Goal: Information Seeking & Learning: Find specific fact

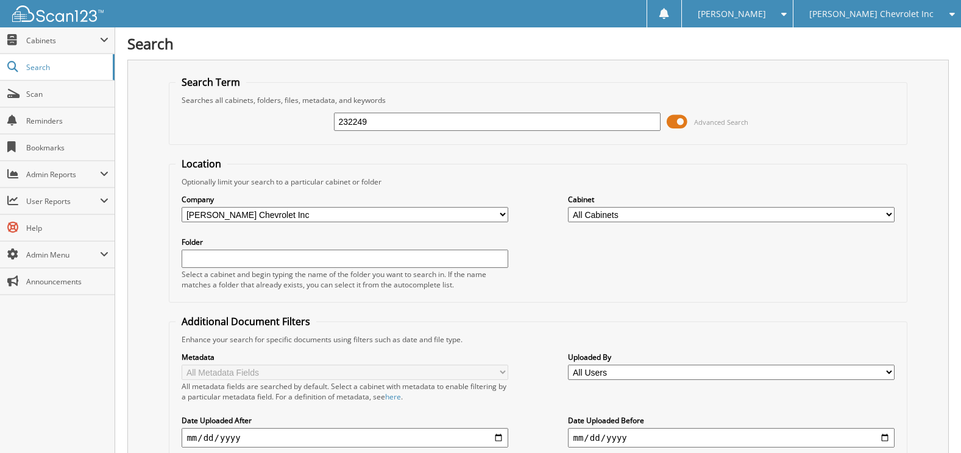
type input "232249"
drag, startPoint x: 386, startPoint y: 118, endPoint x: 220, endPoint y: 118, distance: 166.3
click at [221, 118] on div "232249 Advanced Search" at bounding box center [537, 121] width 724 height 33
type input "s0620700"
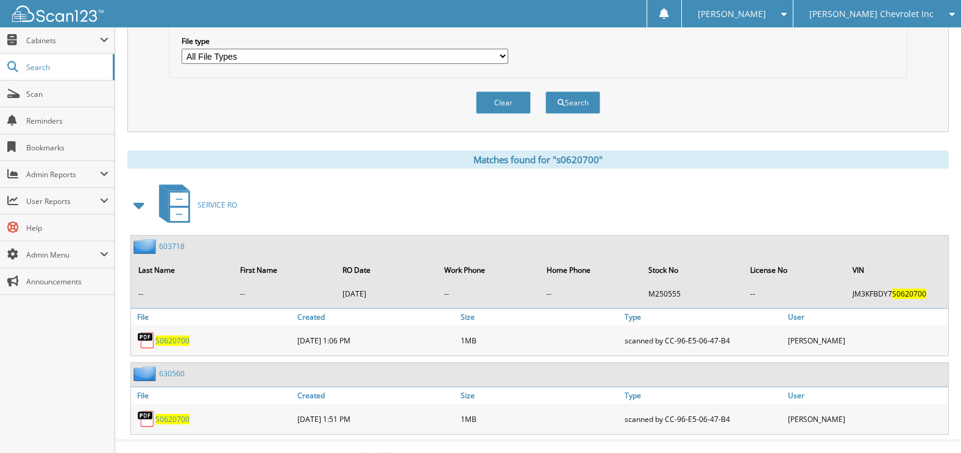
click at [135, 204] on span at bounding box center [139, 205] width 17 height 22
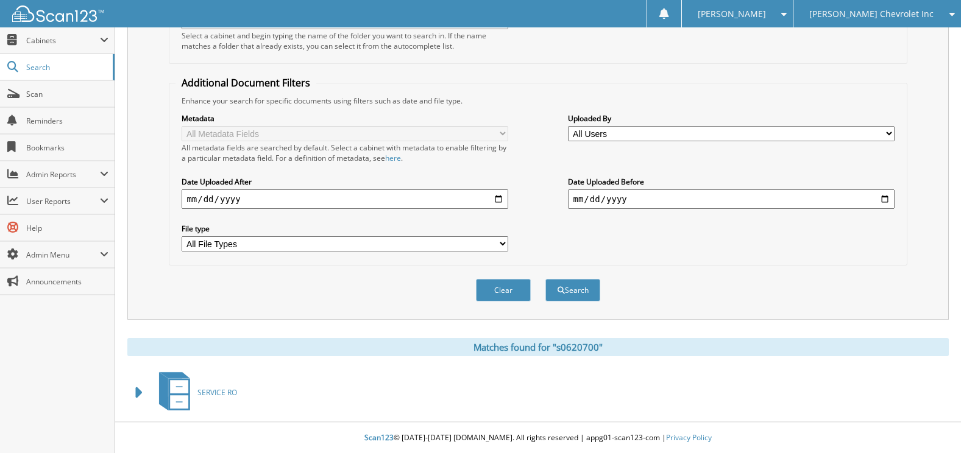
scroll to position [0, 0]
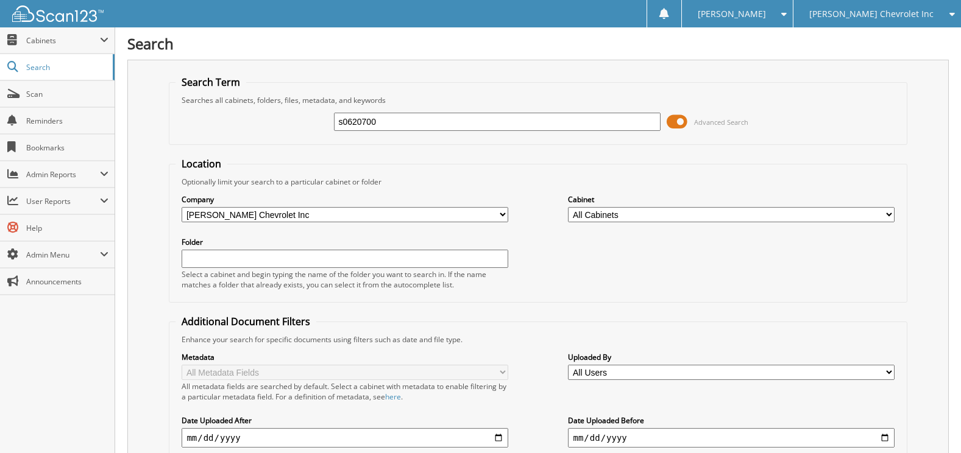
drag, startPoint x: 401, startPoint y: 119, endPoint x: 180, endPoint y: 108, distance: 220.8
click at [181, 108] on div "s0620700 Advanced Search" at bounding box center [537, 121] width 724 height 33
type input "therron mccormick"
drag, startPoint x: 369, startPoint y: 126, endPoint x: 500, endPoint y: 136, distance: 132.0
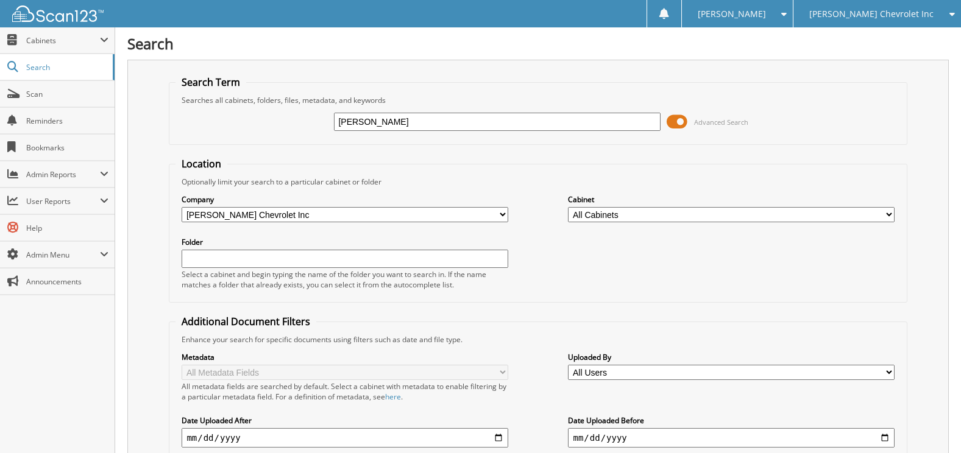
click at [500, 136] on div "[PERSON_NAME] Advanced Search" at bounding box center [537, 121] width 724 height 33
type input "[PERSON_NAME]"
drag, startPoint x: 378, startPoint y: 116, endPoint x: 242, endPoint y: 116, distance: 136.5
click at [242, 116] on div "therron Advanced Search" at bounding box center [537, 121] width 724 height 33
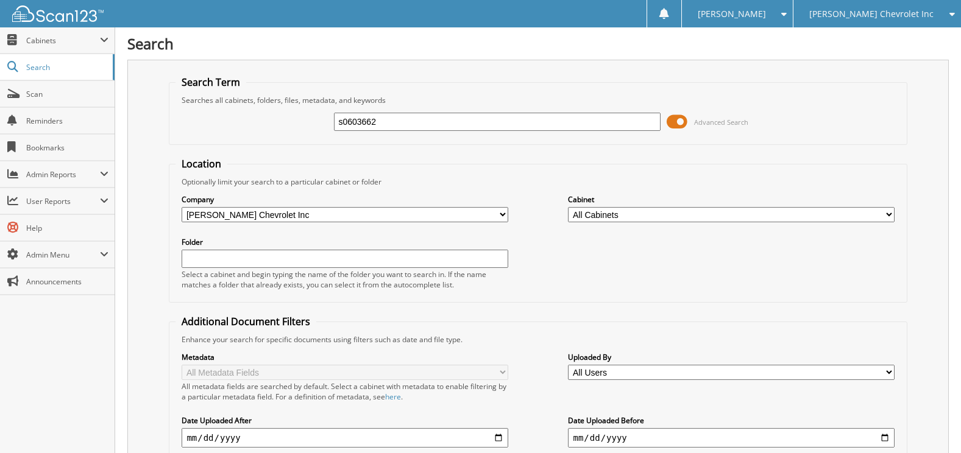
type input "s0603662"
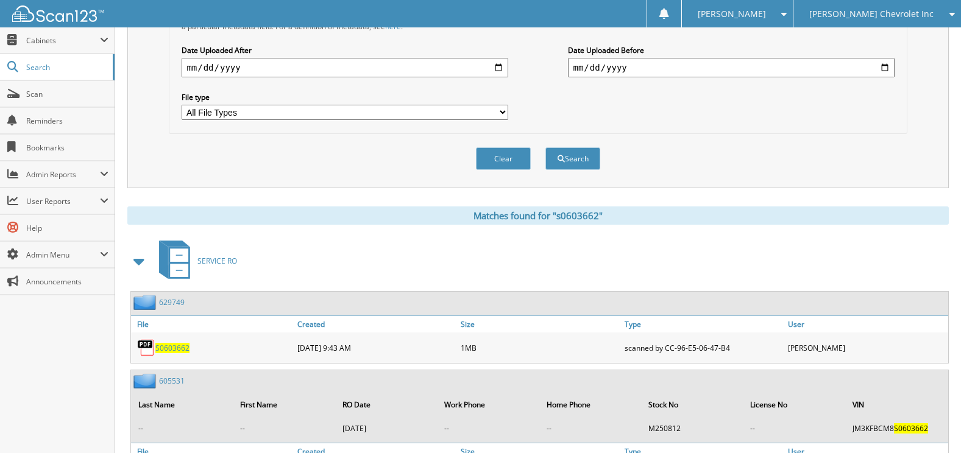
scroll to position [445, 0]
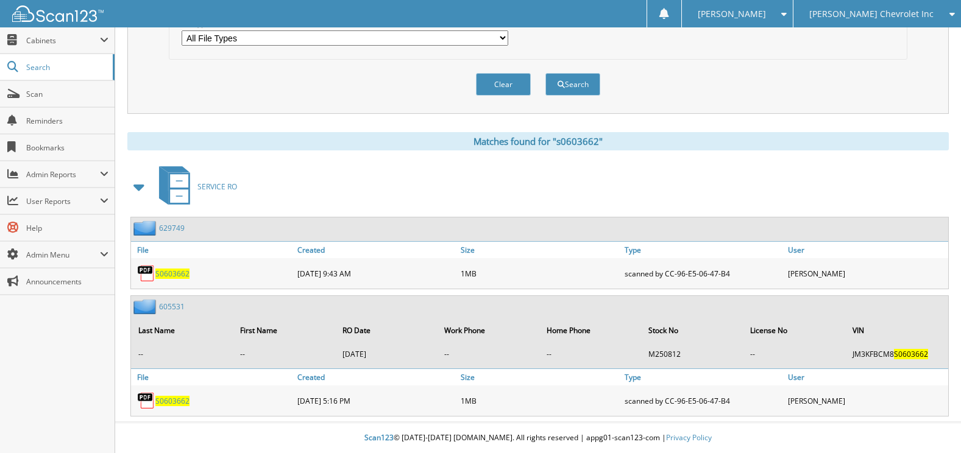
click at [142, 186] on span at bounding box center [139, 187] width 17 height 22
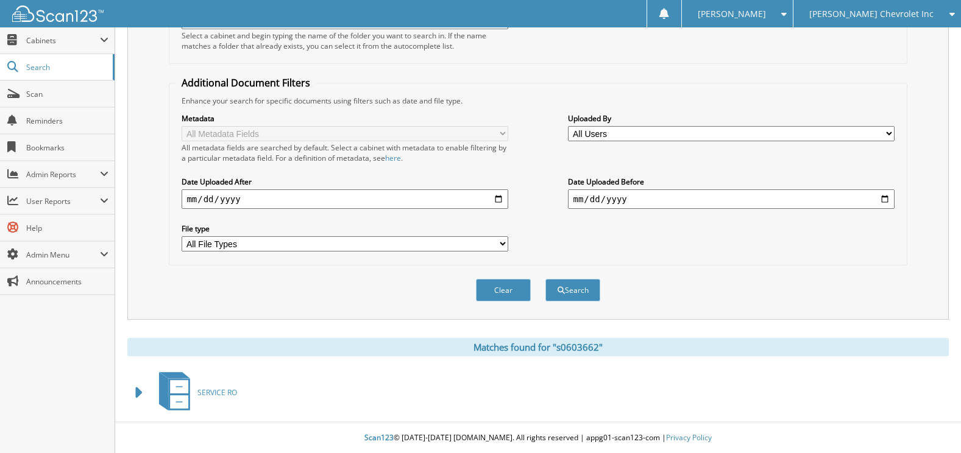
scroll to position [0, 0]
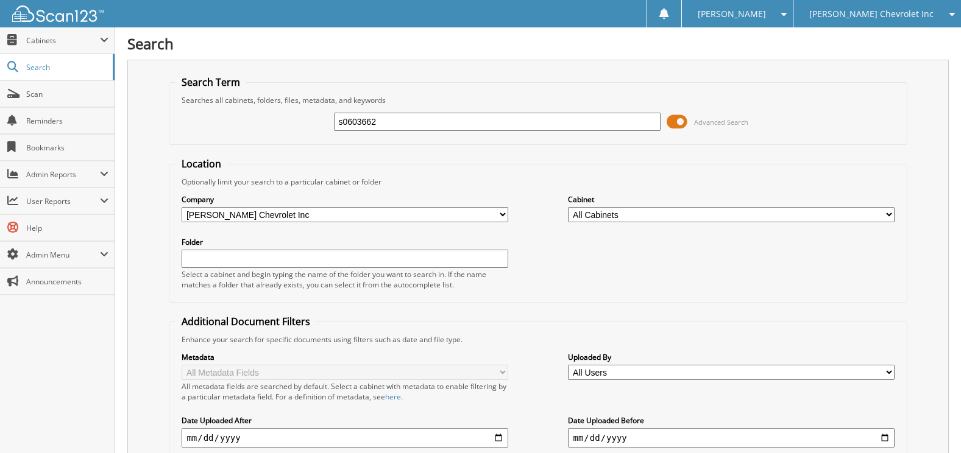
drag, startPoint x: 436, startPoint y: 108, endPoint x: 180, endPoint y: 129, distance: 257.3
click at [180, 129] on div "s0603662 Advanced Search" at bounding box center [537, 121] width 724 height 33
drag, startPoint x: 388, startPoint y: 124, endPoint x: 242, endPoint y: 125, distance: 145.6
click at [242, 126] on div "s0603662 Advanced Search" at bounding box center [537, 121] width 724 height 33
type input "232480"
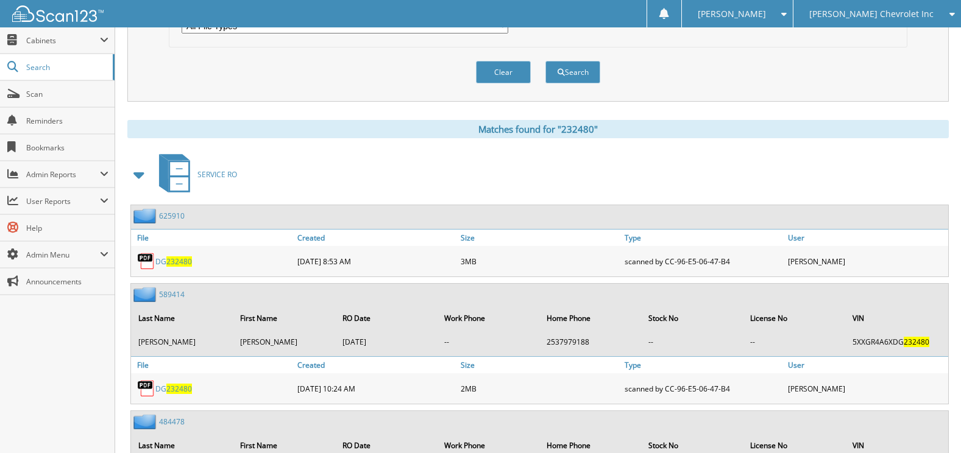
scroll to position [487, 0]
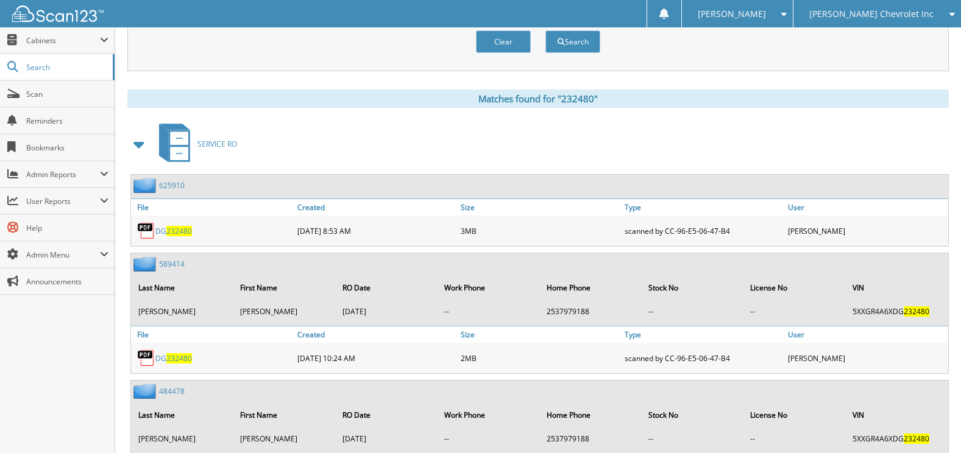
click at [132, 144] on span at bounding box center [139, 144] width 17 height 22
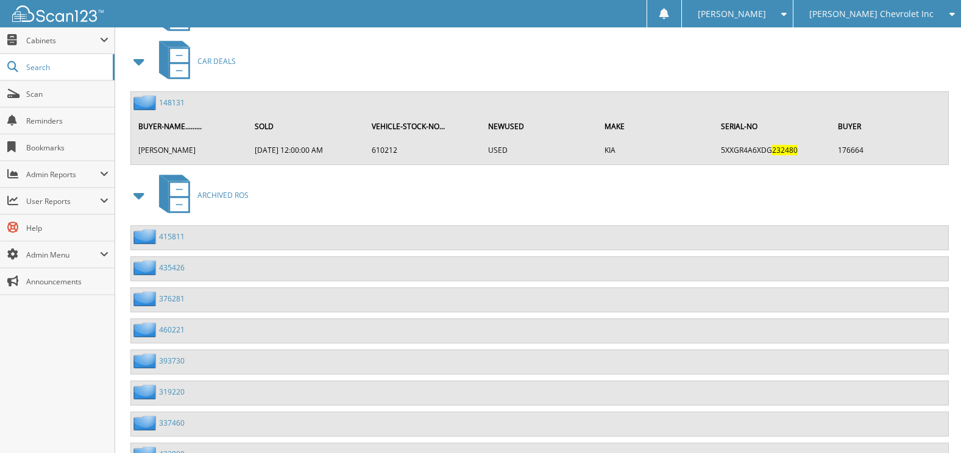
scroll to position [612, 0]
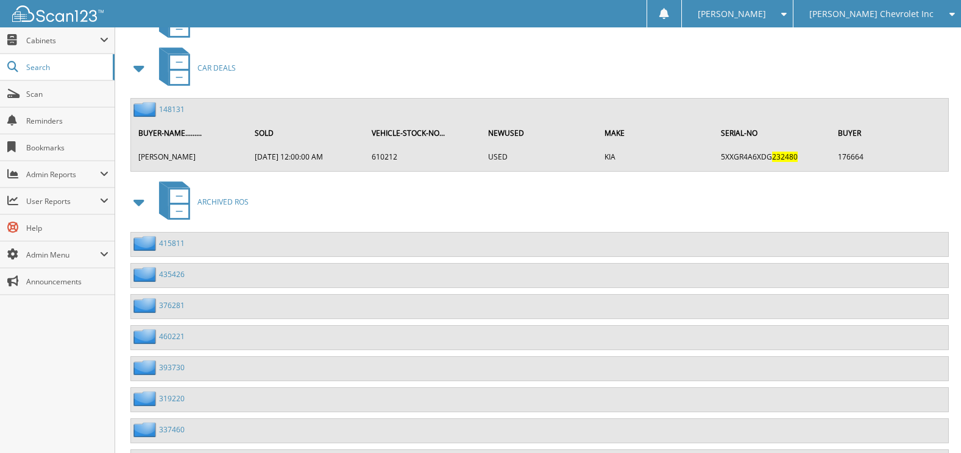
click at [145, 207] on span at bounding box center [139, 202] width 17 height 22
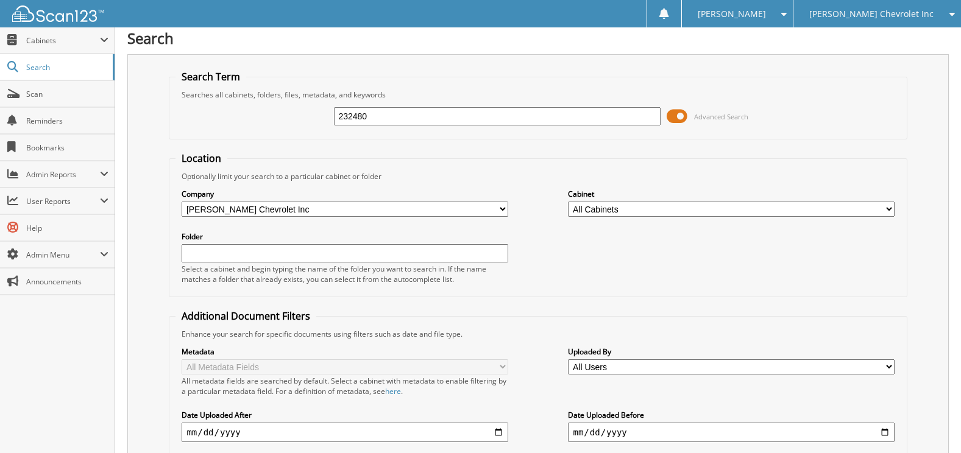
scroll to position [0, 0]
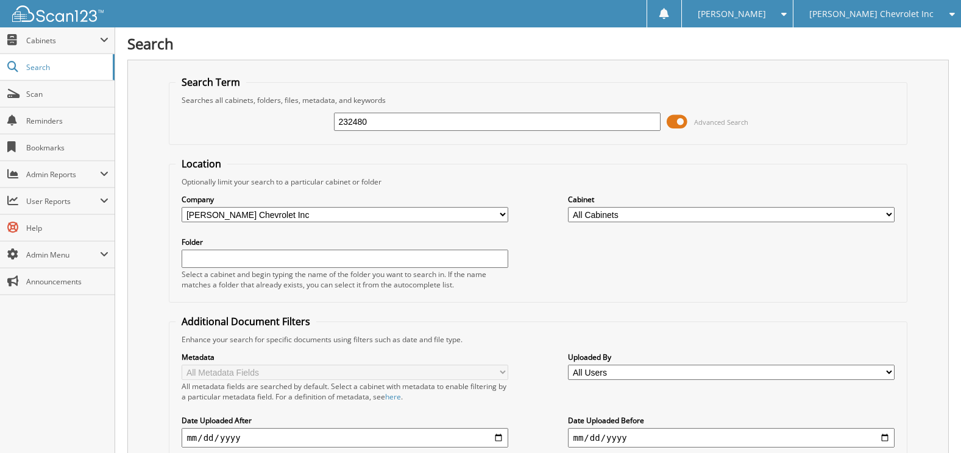
drag, startPoint x: 393, startPoint y: 129, endPoint x: 252, endPoint y: 128, distance: 140.7
click at [252, 128] on div "232480 Advanced Search" at bounding box center [537, 121] width 724 height 33
type input "soichiro asaka"
drag, startPoint x: 439, startPoint y: 121, endPoint x: 143, endPoint y: 119, distance: 296.1
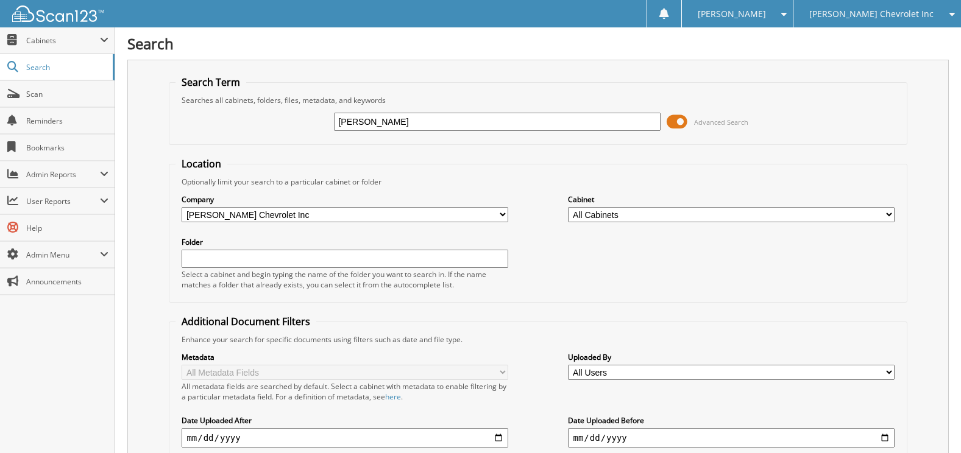
click at [143, 119] on div "Search Term Searches all cabinets, folders, files, metadata, and keywords soich…" at bounding box center [537, 309] width 821 height 499
type input "232482"
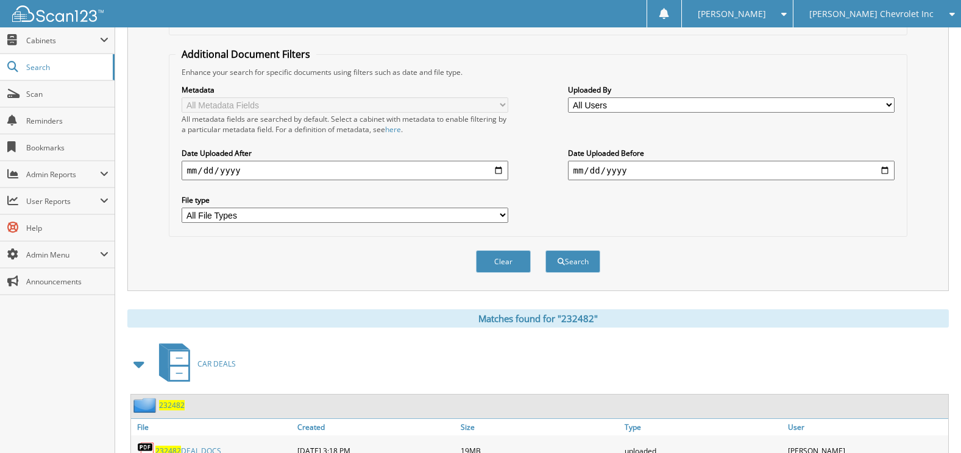
scroll to position [338, 0]
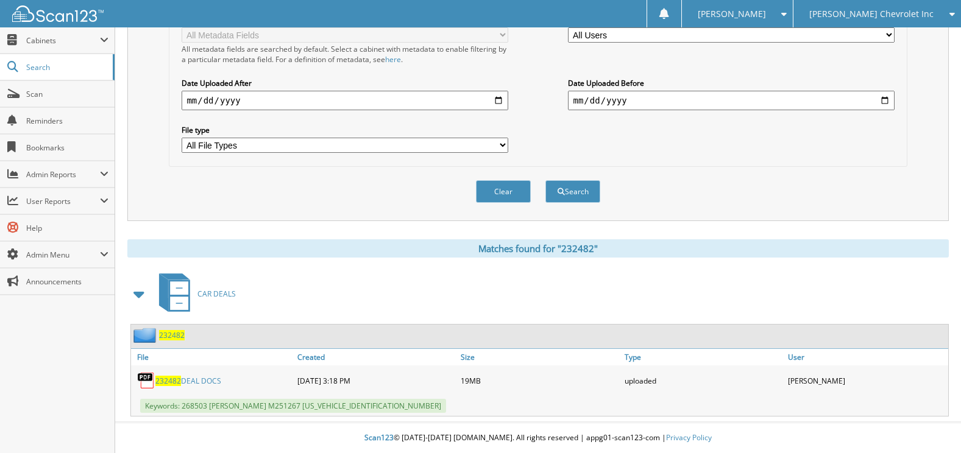
drag, startPoint x: 575, startPoint y: 128, endPoint x: 471, endPoint y: 85, distance: 112.6
click at [575, 128] on div "Metadata All Metadata Fields All metadata fields are searched by default. Selec…" at bounding box center [537, 83] width 724 height 153
